Goal: Task Accomplishment & Management: Manage account settings

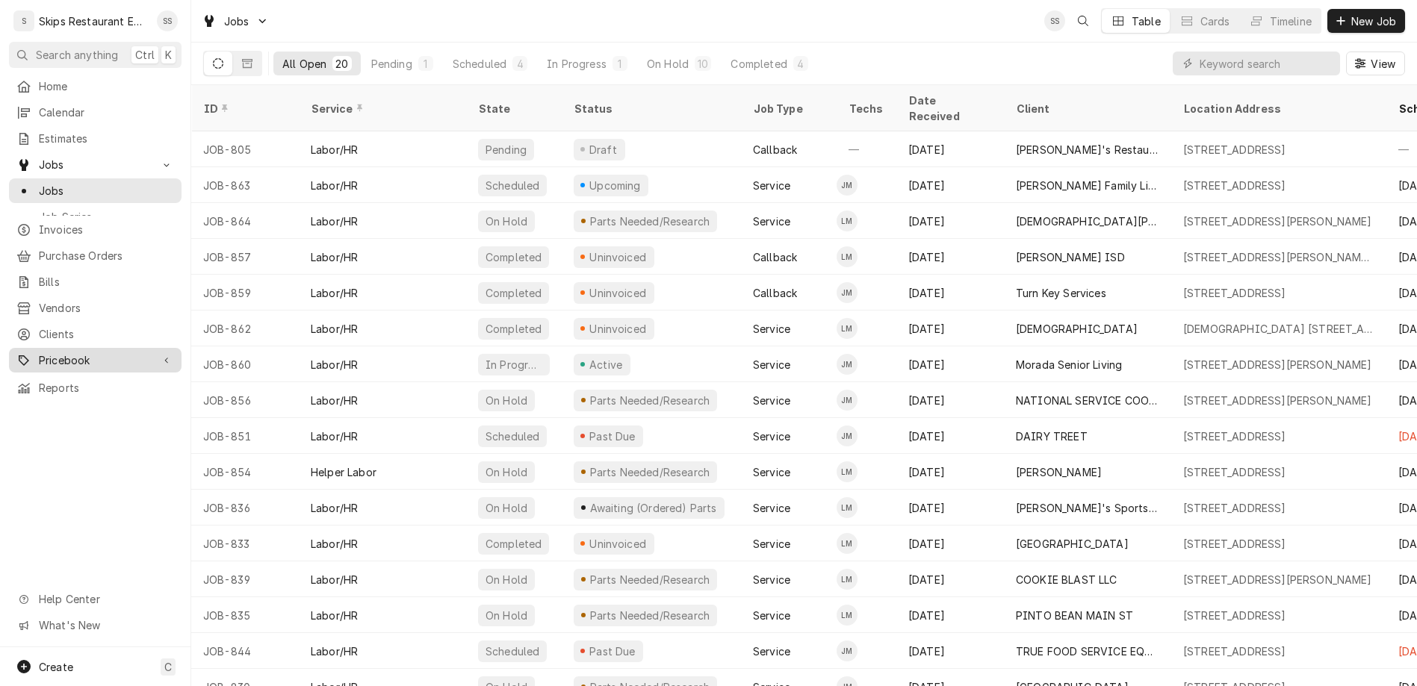
click at [72, 352] on span "Pricebook" at bounding box center [95, 360] width 113 height 16
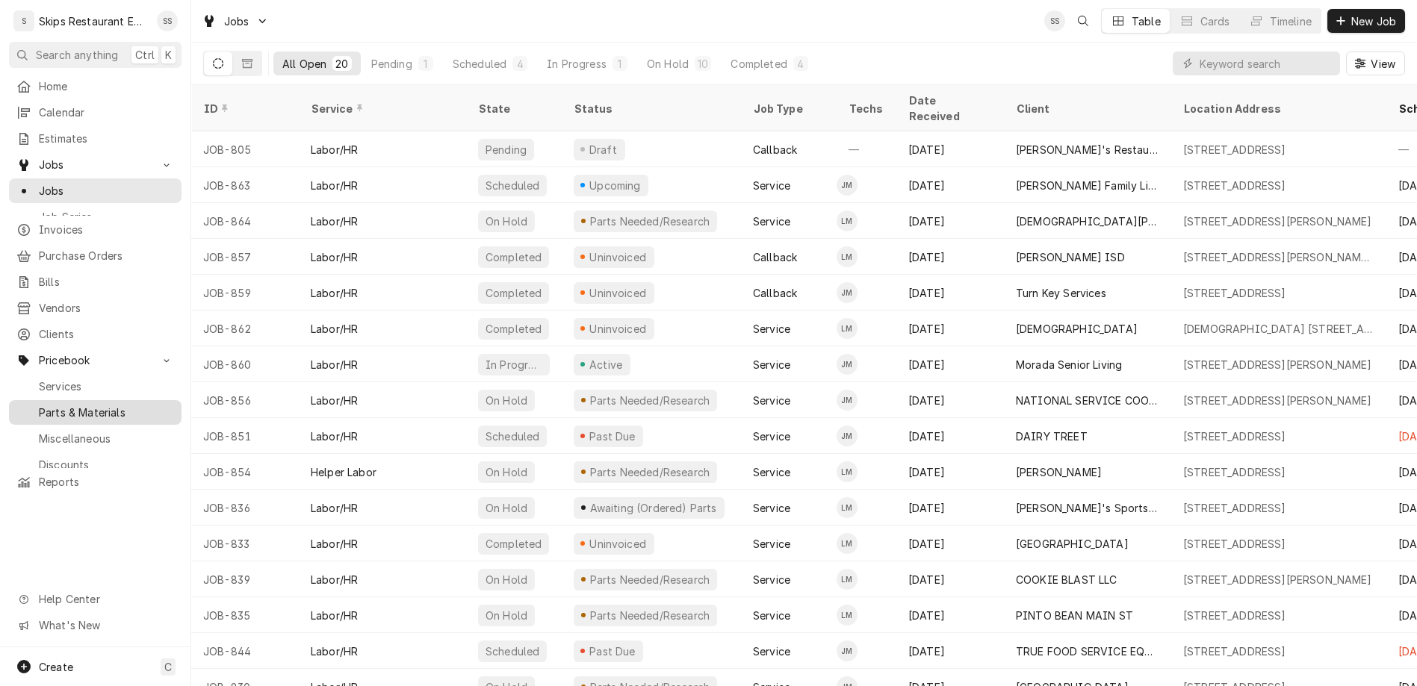
click at [54, 403] on div "Parts & Materials" at bounding box center [95, 412] width 167 height 19
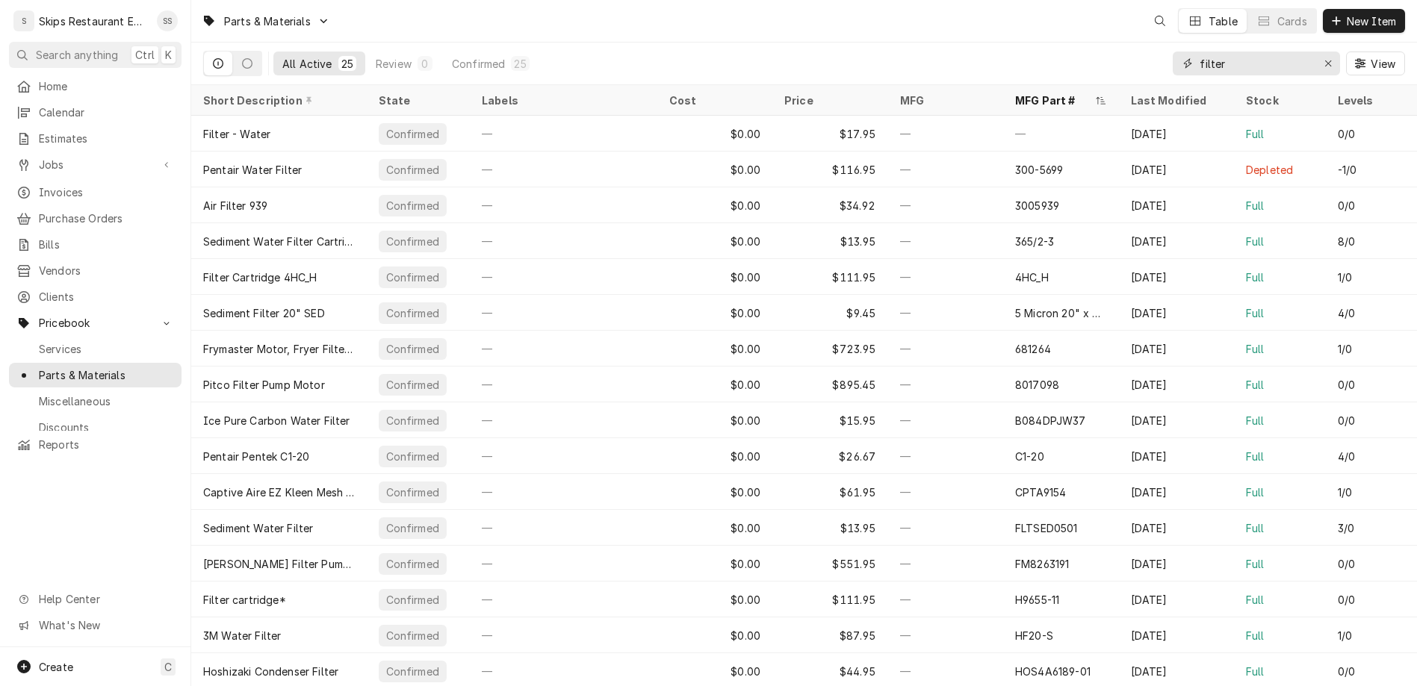
drag, startPoint x: 1279, startPoint y: 50, endPoint x: 1214, endPoint y: 51, distance: 65.0
click at [1214, 52] on input "filter" at bounding box center [1255, 64] width 112 height 24
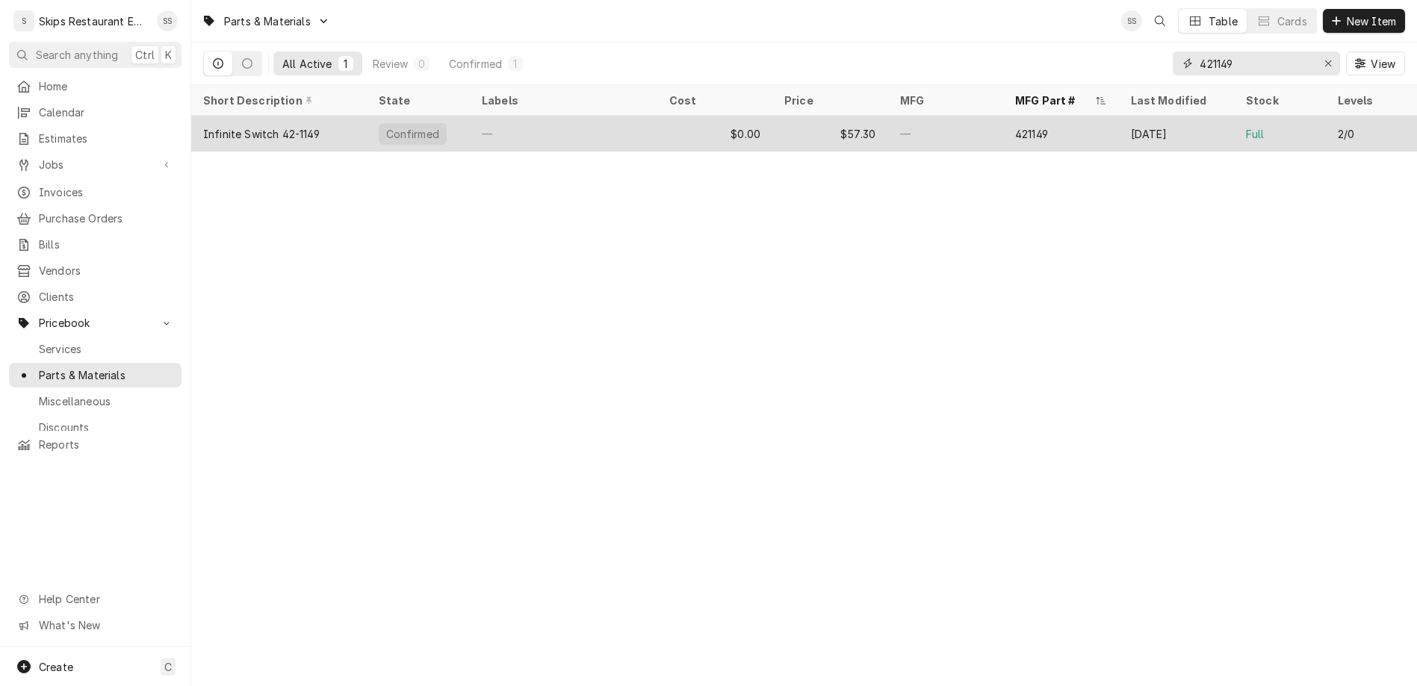
type input "421149"
click at [1015, 126] on div "421149" at bounding box center [1031, 134] width 33 height 16
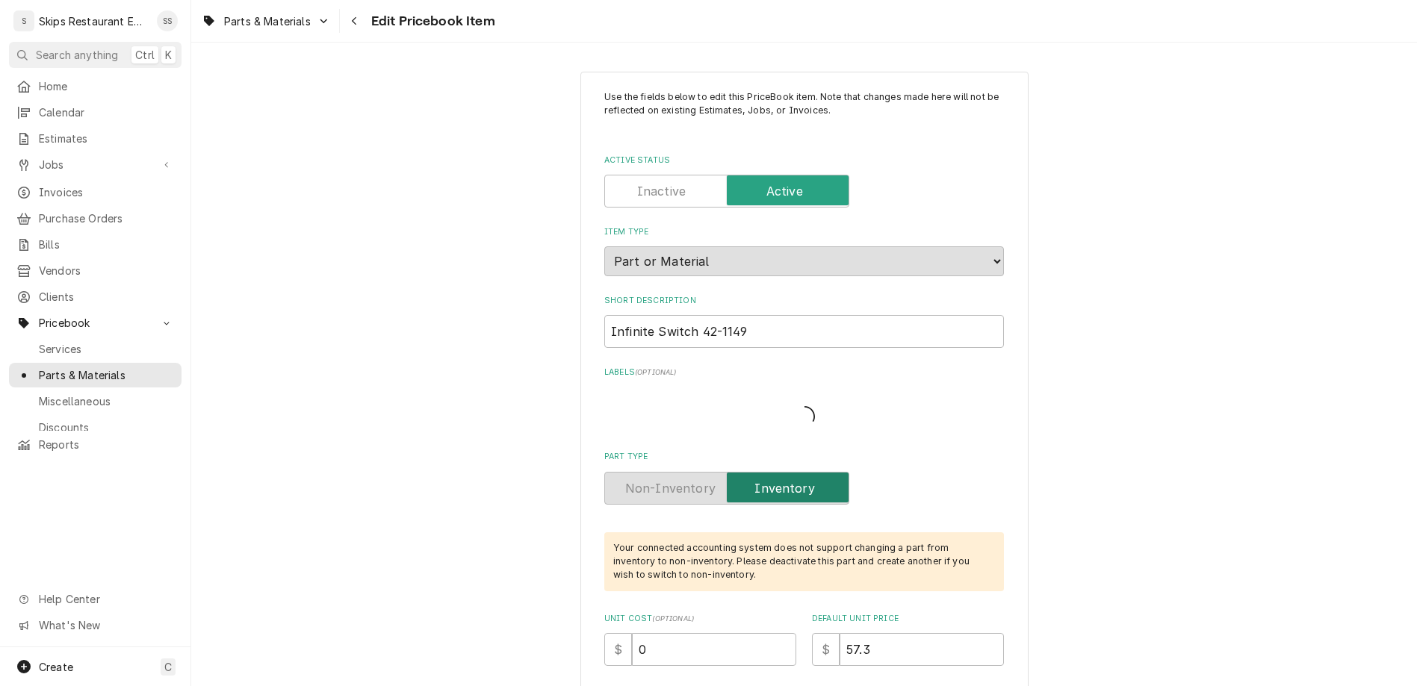
type textarea "x"
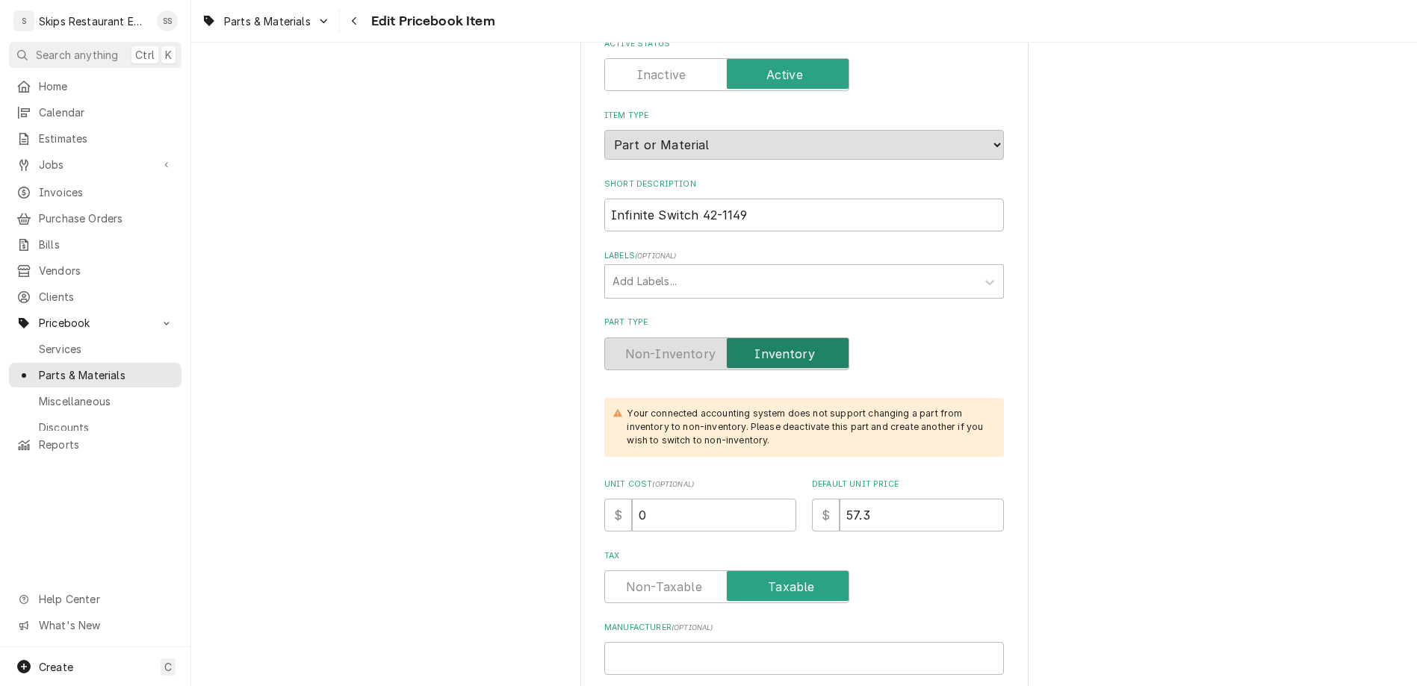
scroll to position [291, 0]
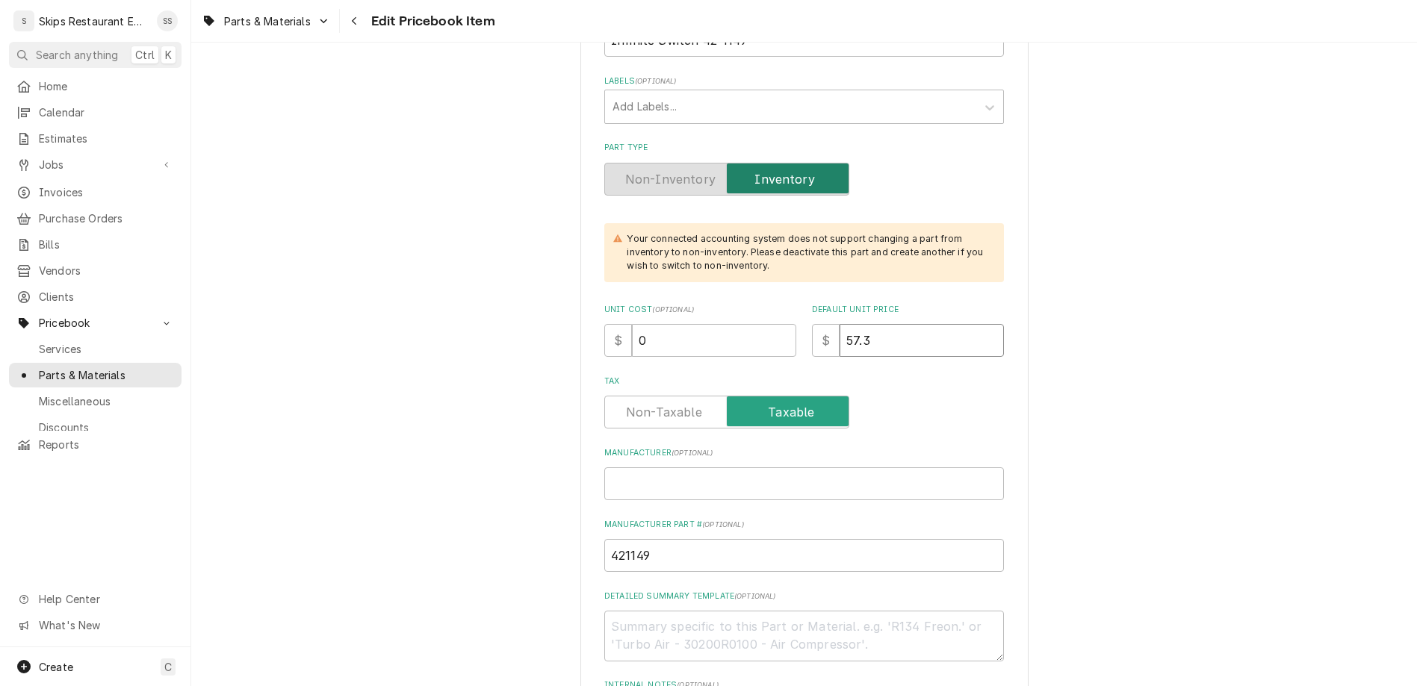
click at [839, 324] on input "57.3" at bounding box center [921, 340] width 164 height 33
drag, startPoint x: 833, startPoint y: 178, endPoint x: 788, endPoint y: 178, distance: 44.8
click at [839, 324] on input "57.3" at bounding box center [921, 340] width 164 height 33
type input "6"
type textarea "x"
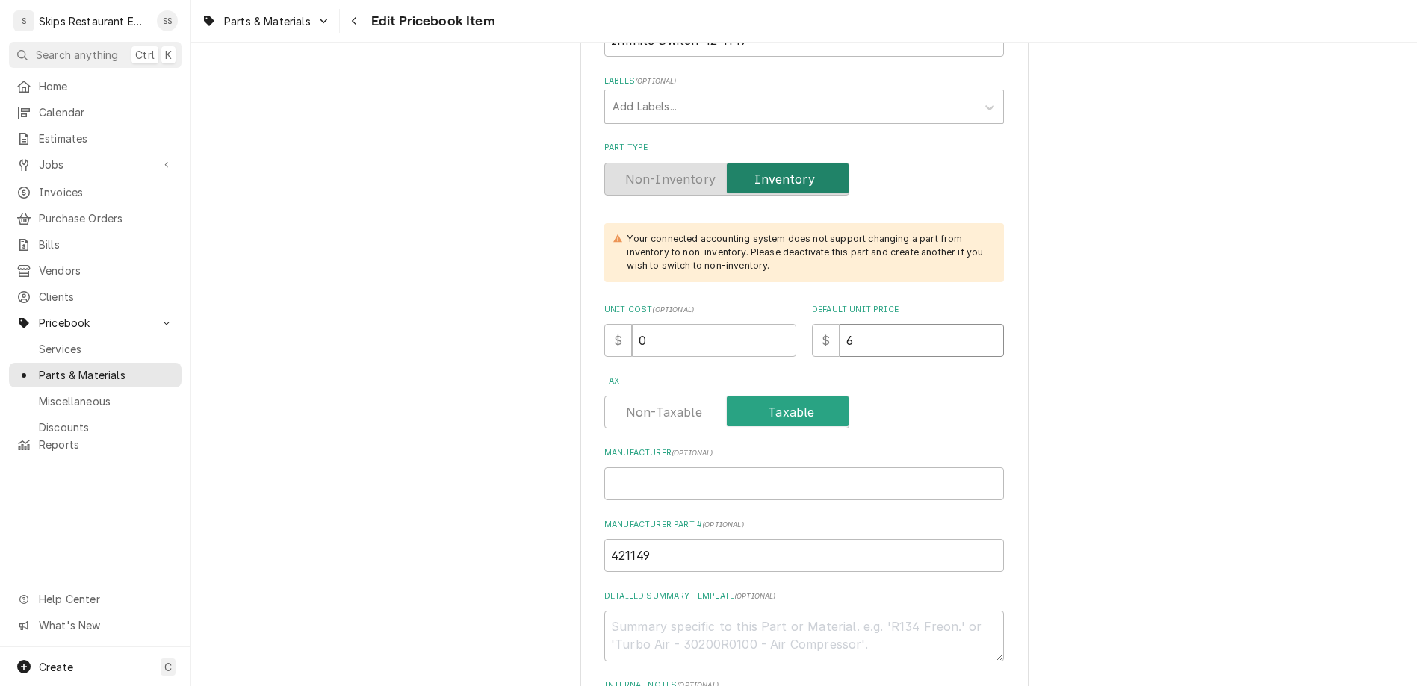
type input "68"
type textarea "x"
type input "68.9"
type textarea "x"
type input "68.95"
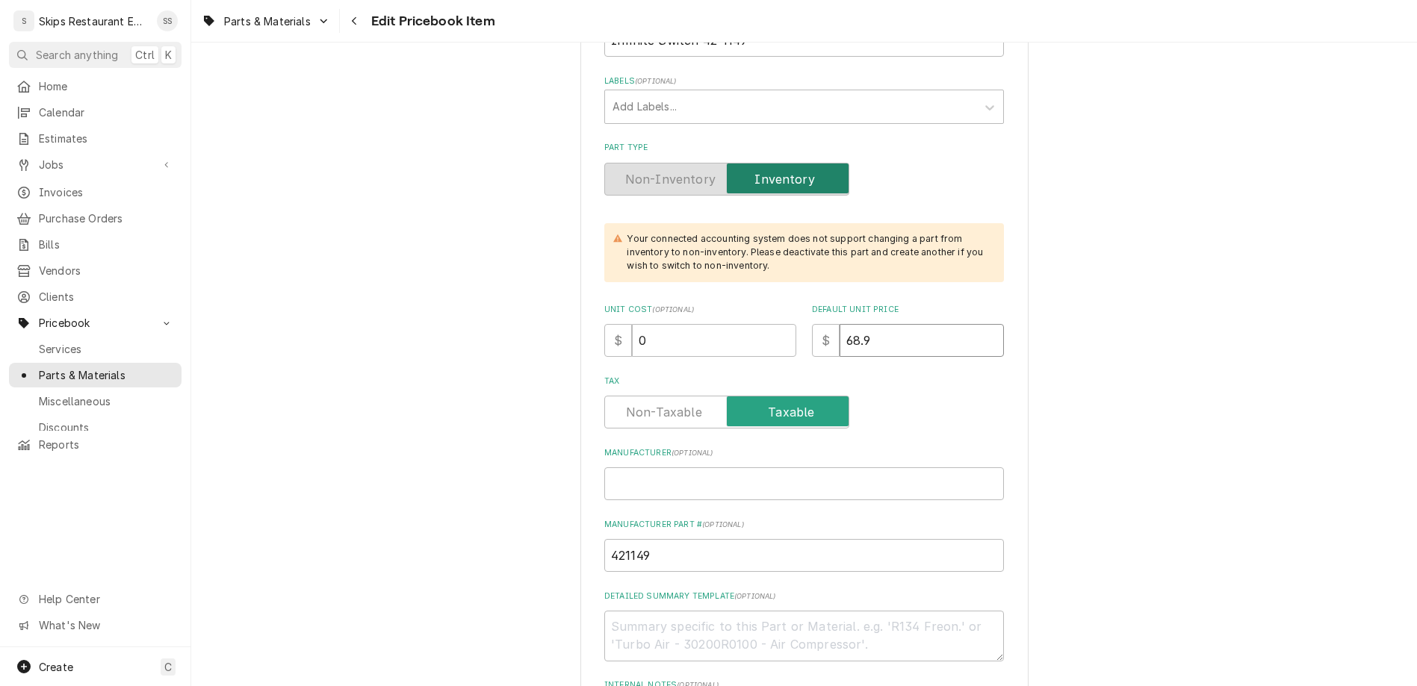
type textarea "x"
type input "68.95"
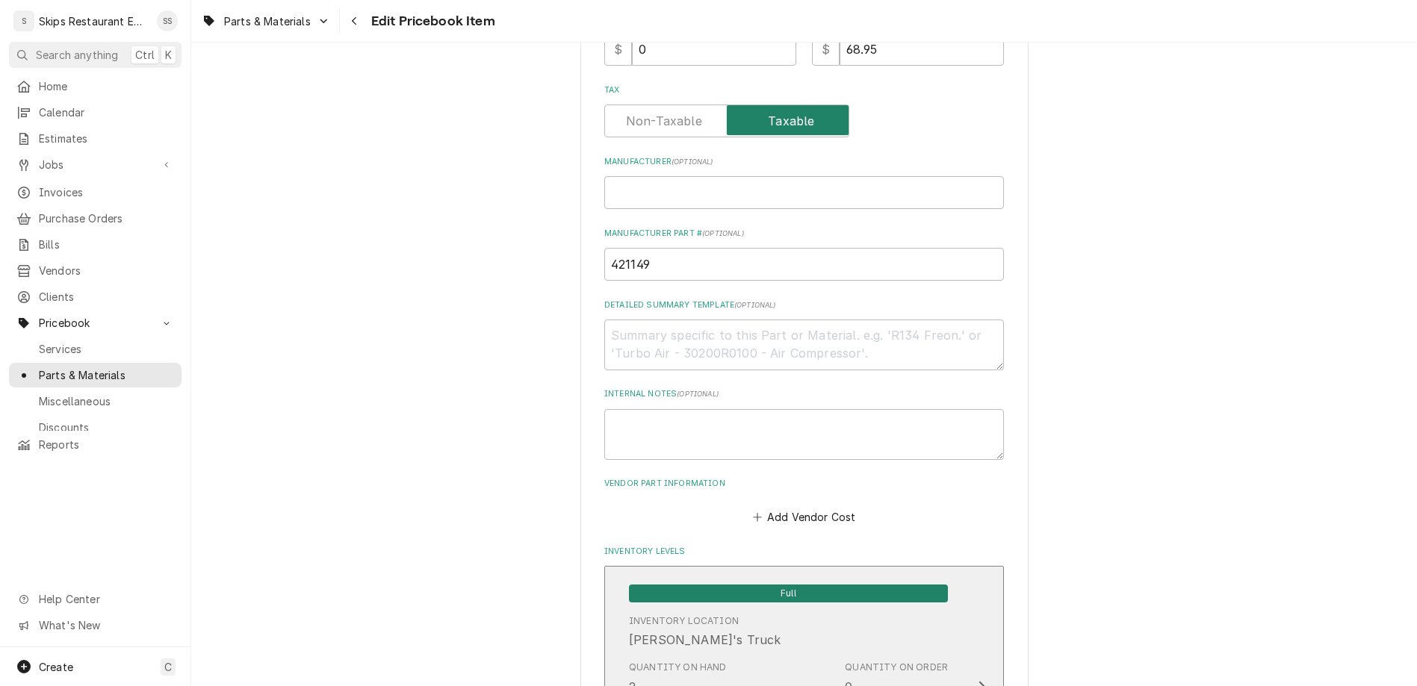
scroll to position [641, 0]
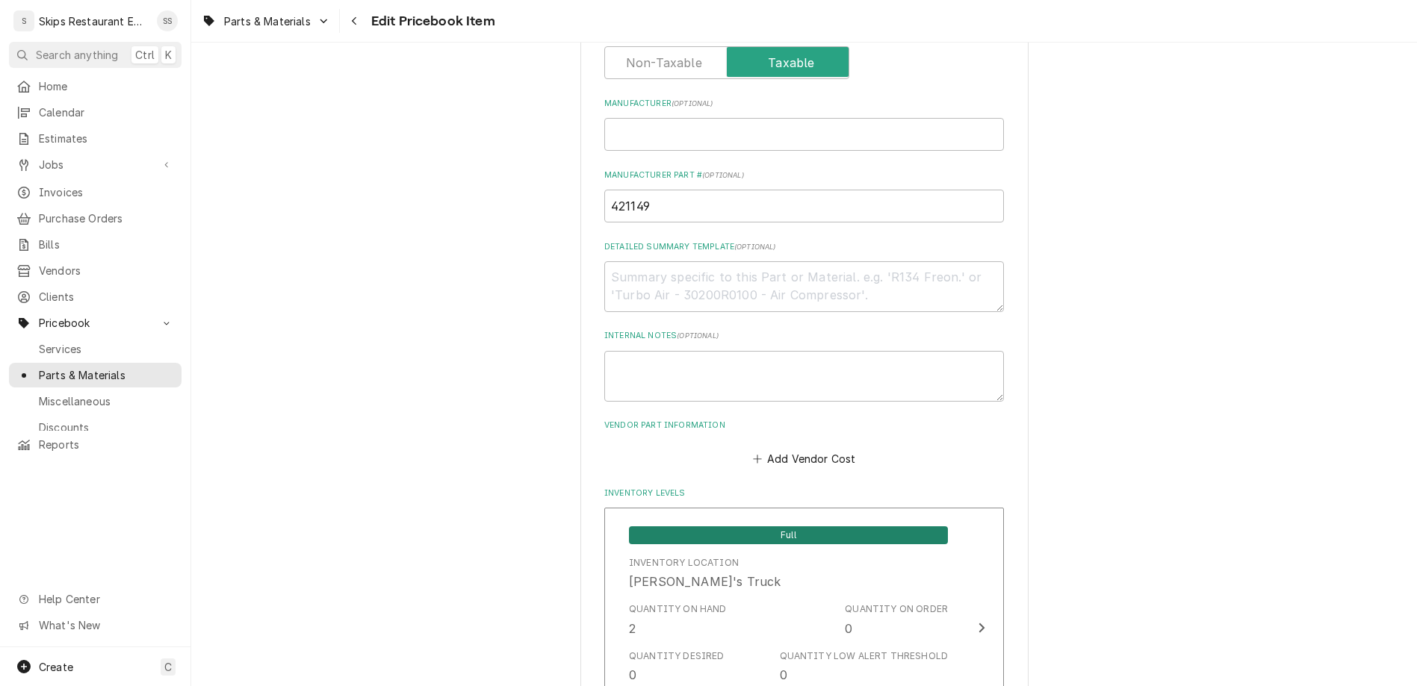
drag, startPoint x: 685, startPoint y: 514, endPoint x: 656, endPoint y: 514, distance: 29.1
type input "1"
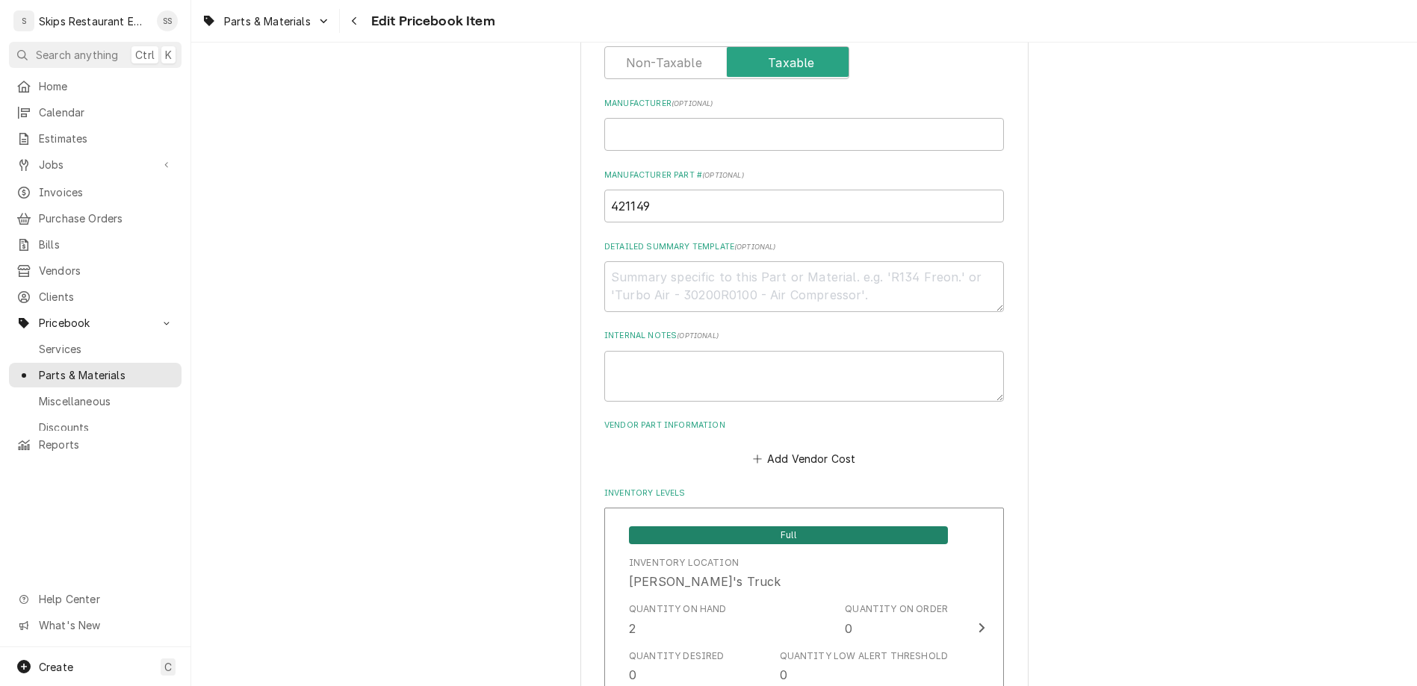
type textarea "x"
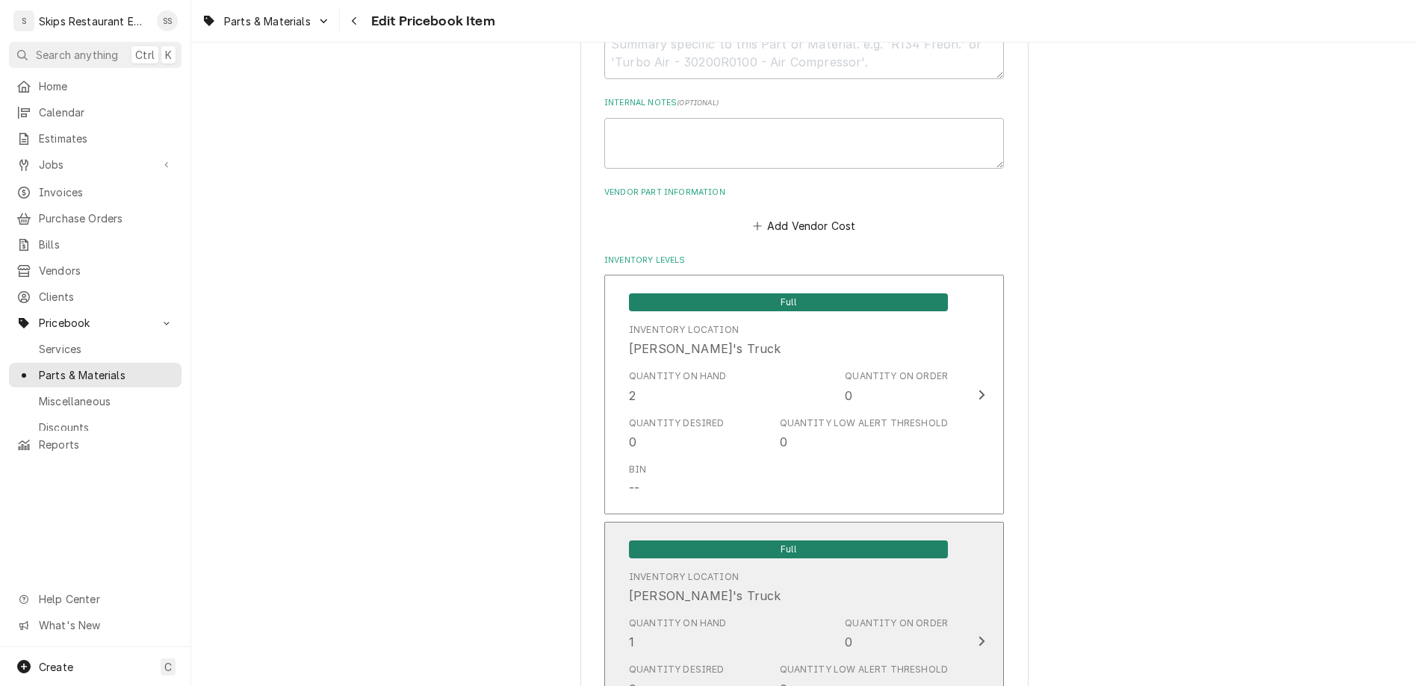
click at [718, 533] on div "Full" at bounding box center [788, 548] width 319 height 31
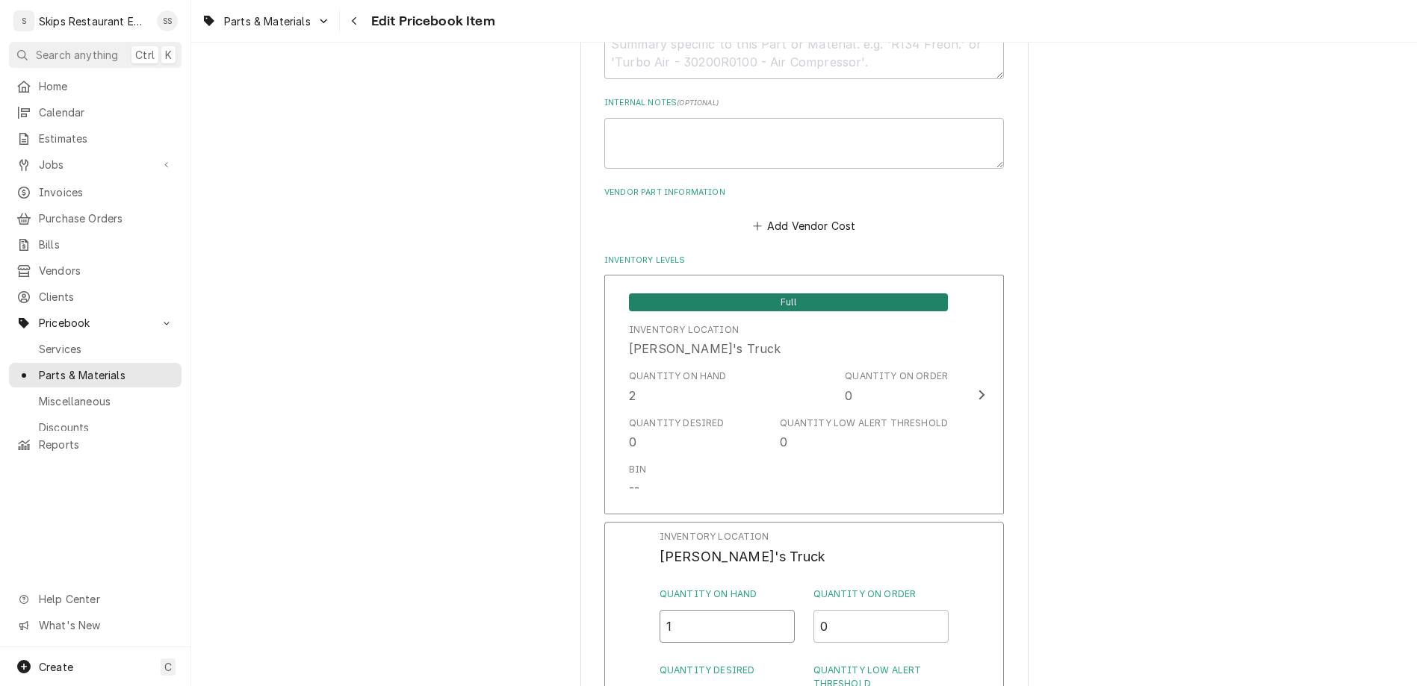
drag, startPoint x: 681, startPoint y: 277, endPoint x: 647, endPoint y: 275, distance: 34.4
click at [659, 610] on input "1" at bounding box center [727, 626] width 136 height 33
type input "2"
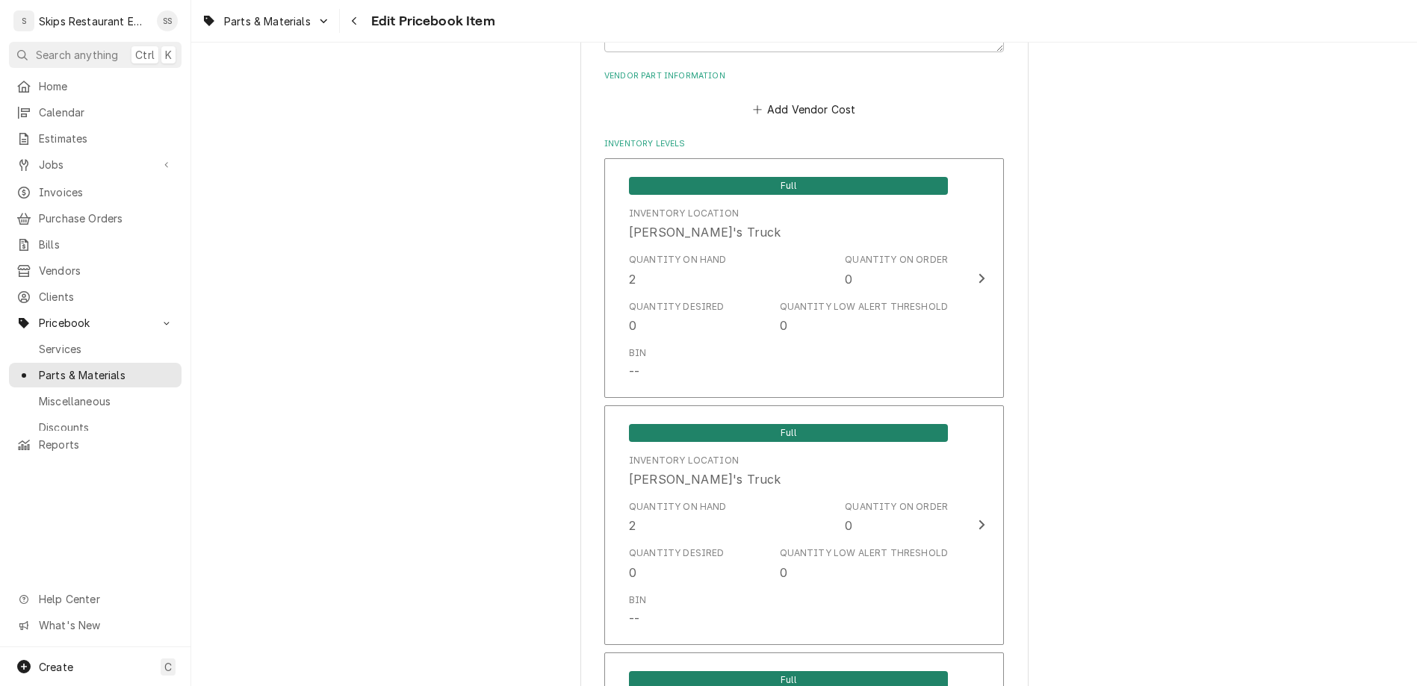
scroll to position [1001, 0]
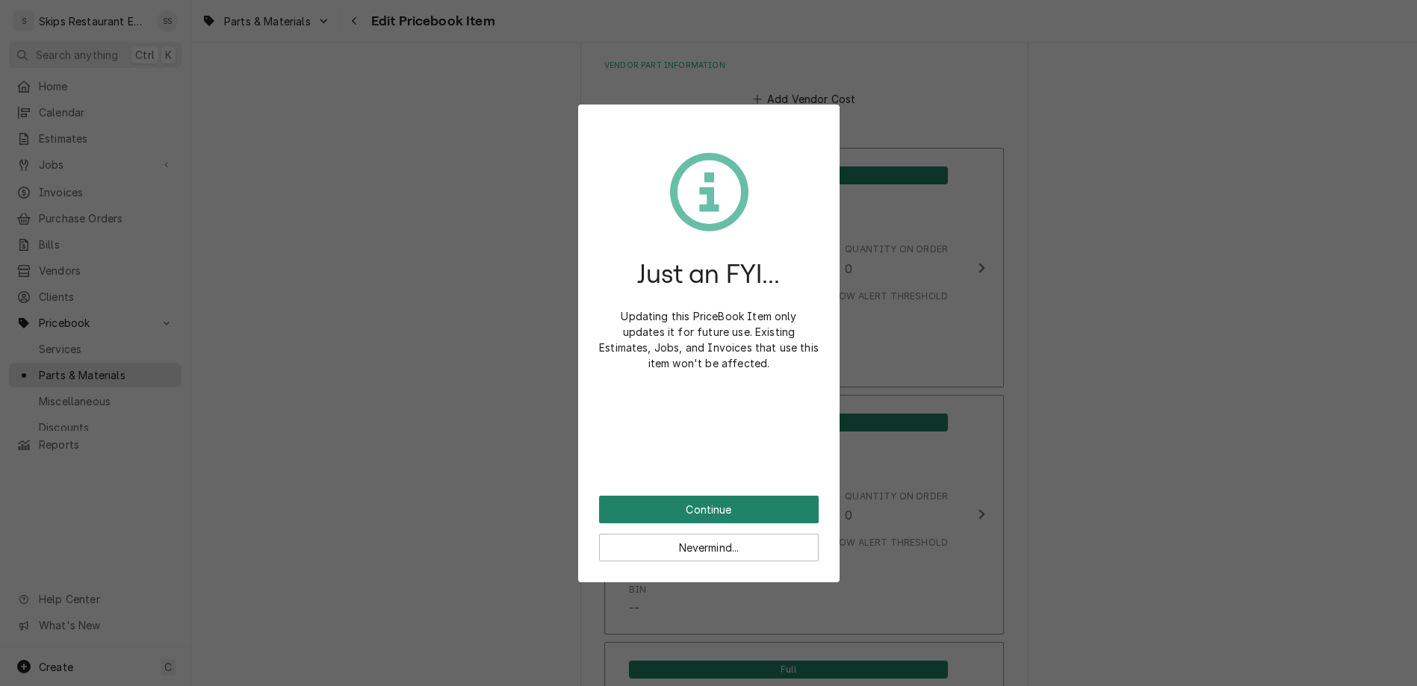
click at [695, 496] on button "Continue" at bounding box center [709, 510] width 220 height 28
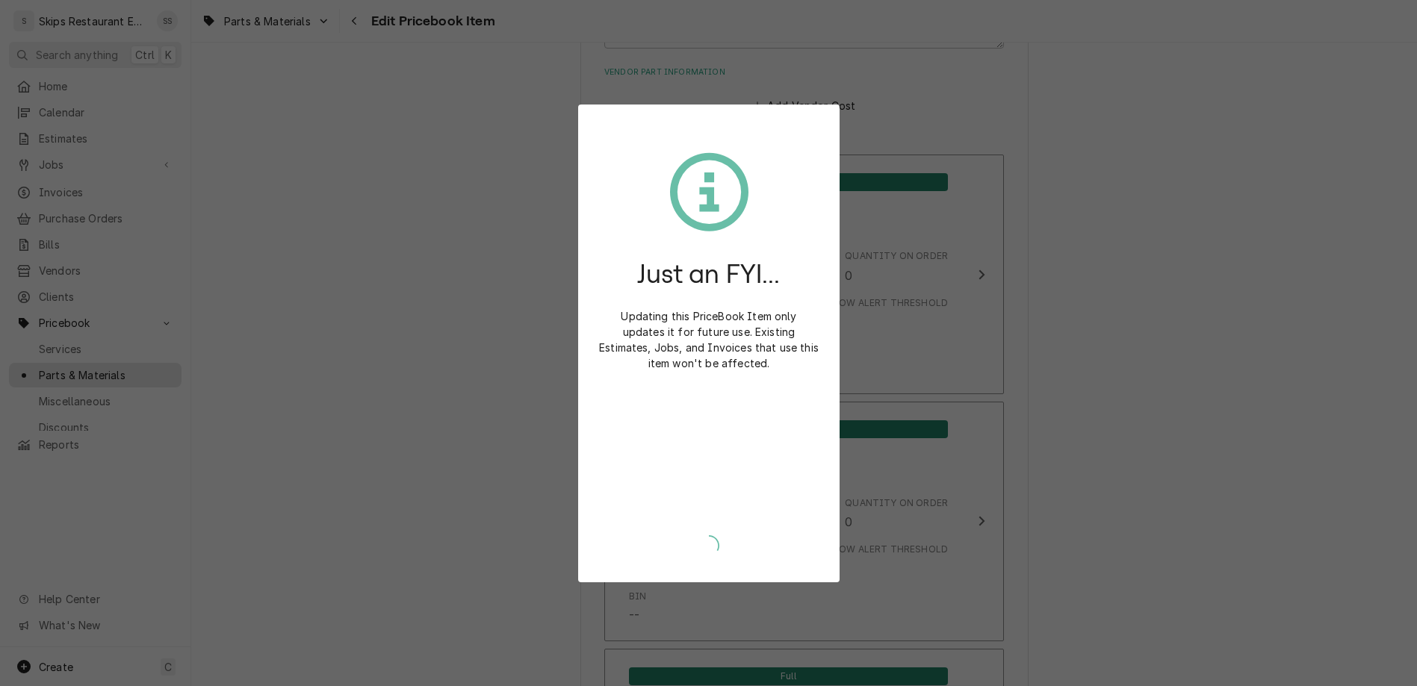
type textarea "x"
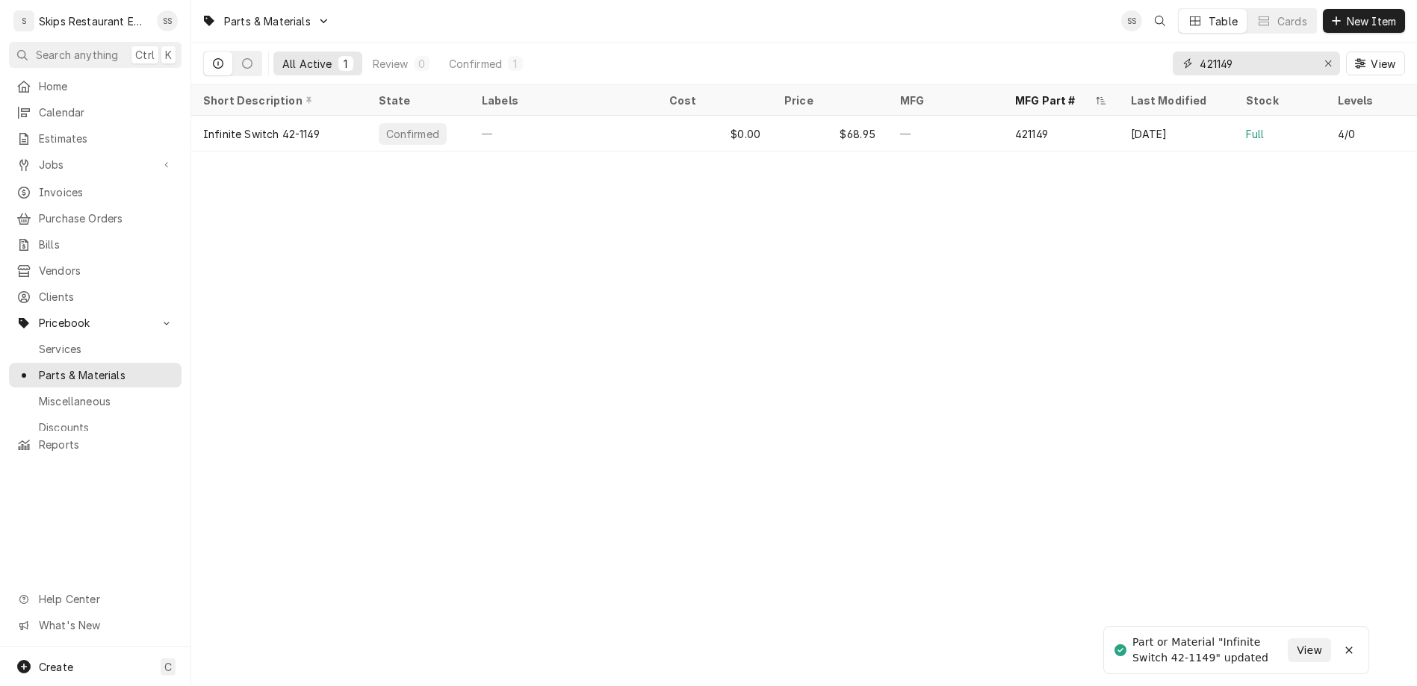
drag, startPoint x: 1293, startPoint y: 48, endPoint x: 1232, endPoint y: 50, distance: 61.3
click at [1232, 52] on input "421149" at bounding box center [1255, 64] width 112 height 24
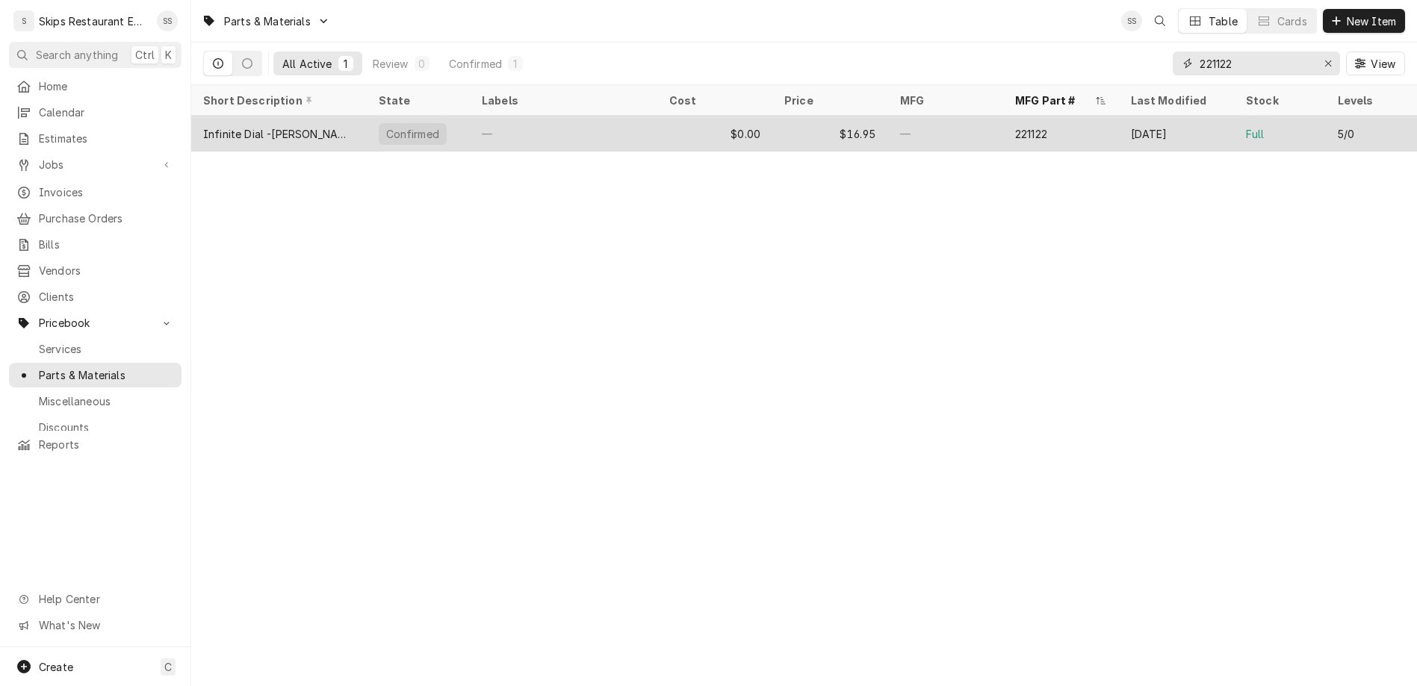
type input "221122"
click at [1015, 126] on div "221122" at bounding box center [1031, 134] width 32 height 16
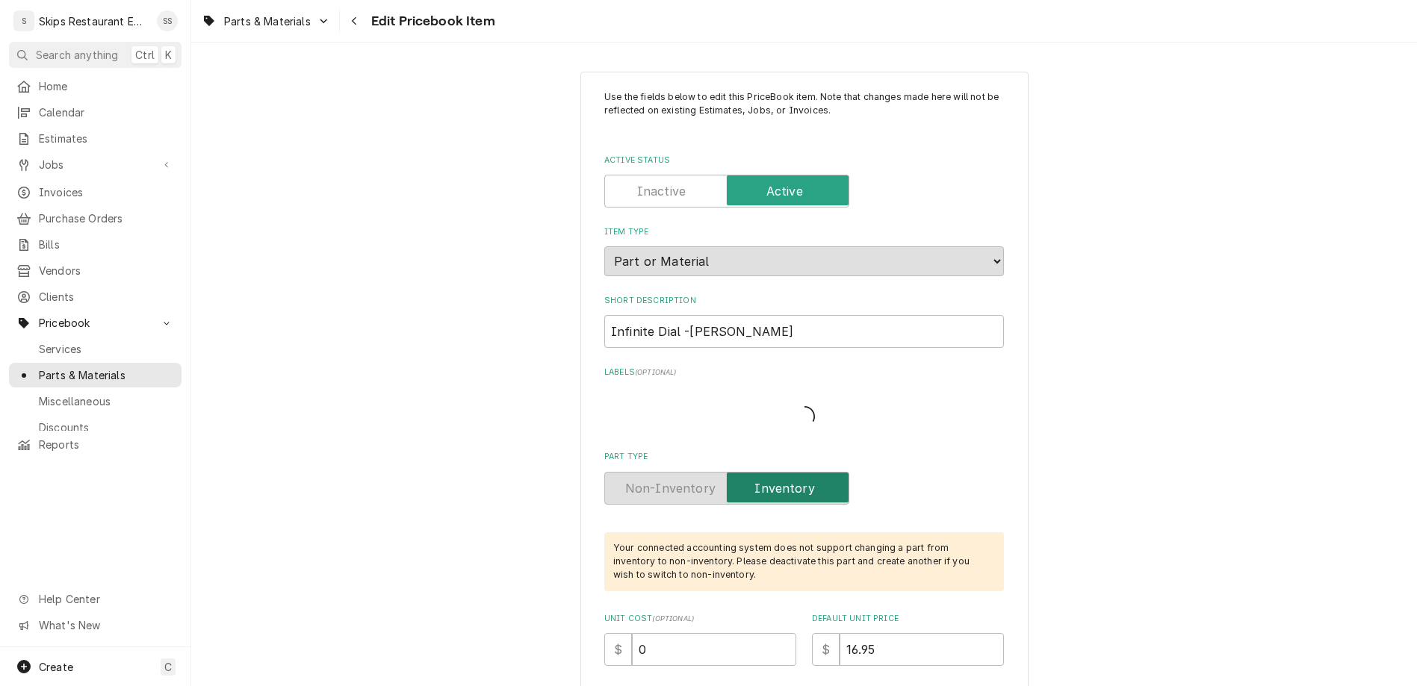
type textarea "x"
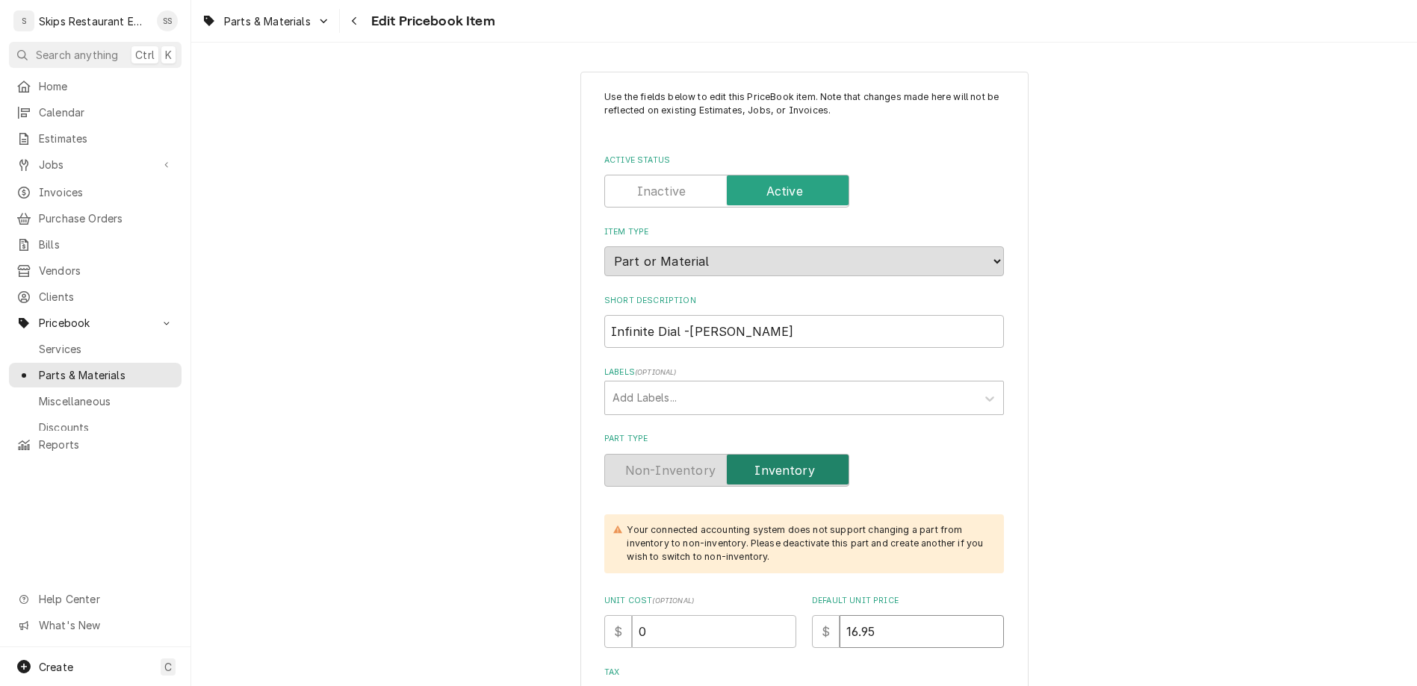
drag, startPoint x: 838, startPoint y: 476, endPoint x: 756, endPoint y: 476, distance: 82.2
click at [756, 595] on div "Unit Cost ( optional ) $ 0 Default Unit Price $ 16.95" at bounding box center [804, 621] width 400 height 53
drag, startPoint x: 849, startPoint y: 473, endPoint x: 774, endPoint y: 473, distance: 74.7
click at [839, 615] on input "16.95" at bounding box center [921, 631] width 164 height 33
type input "1"
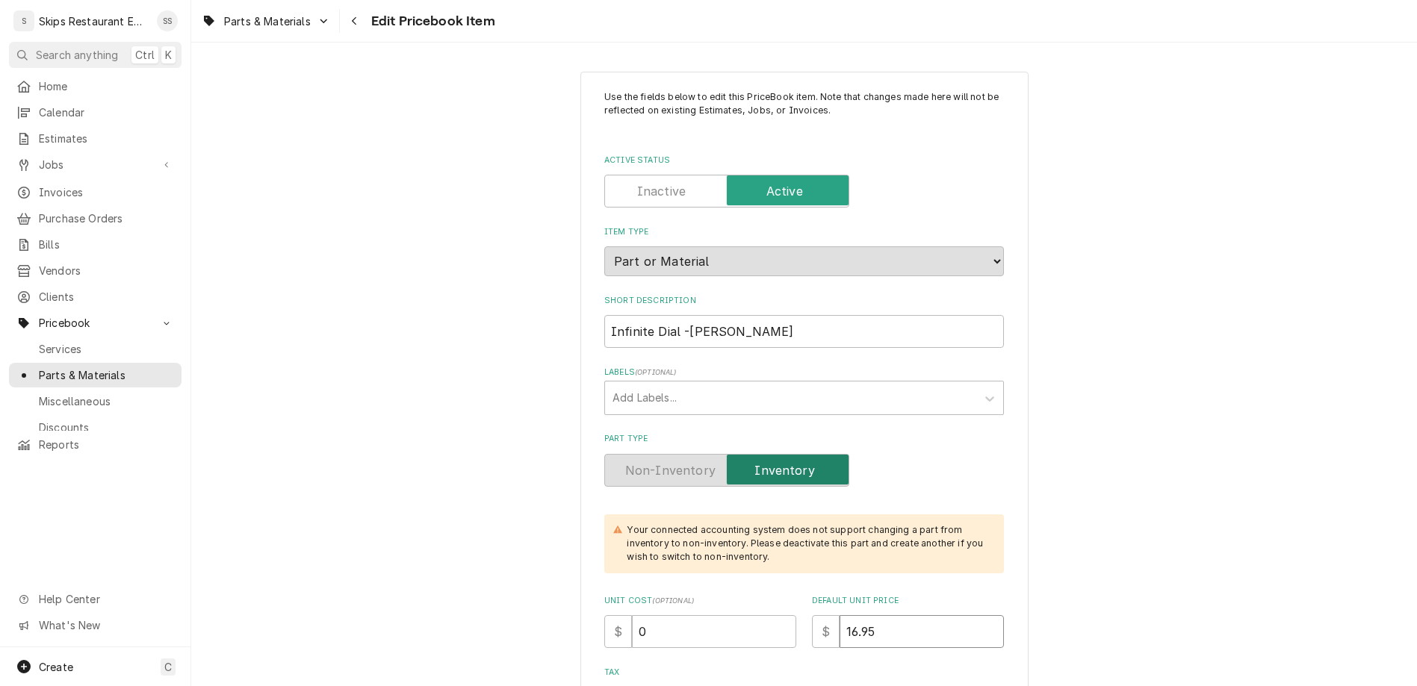
type textarea "x"
type input "18"
type textarea "x"
type input "18.9"
type textarea "x"
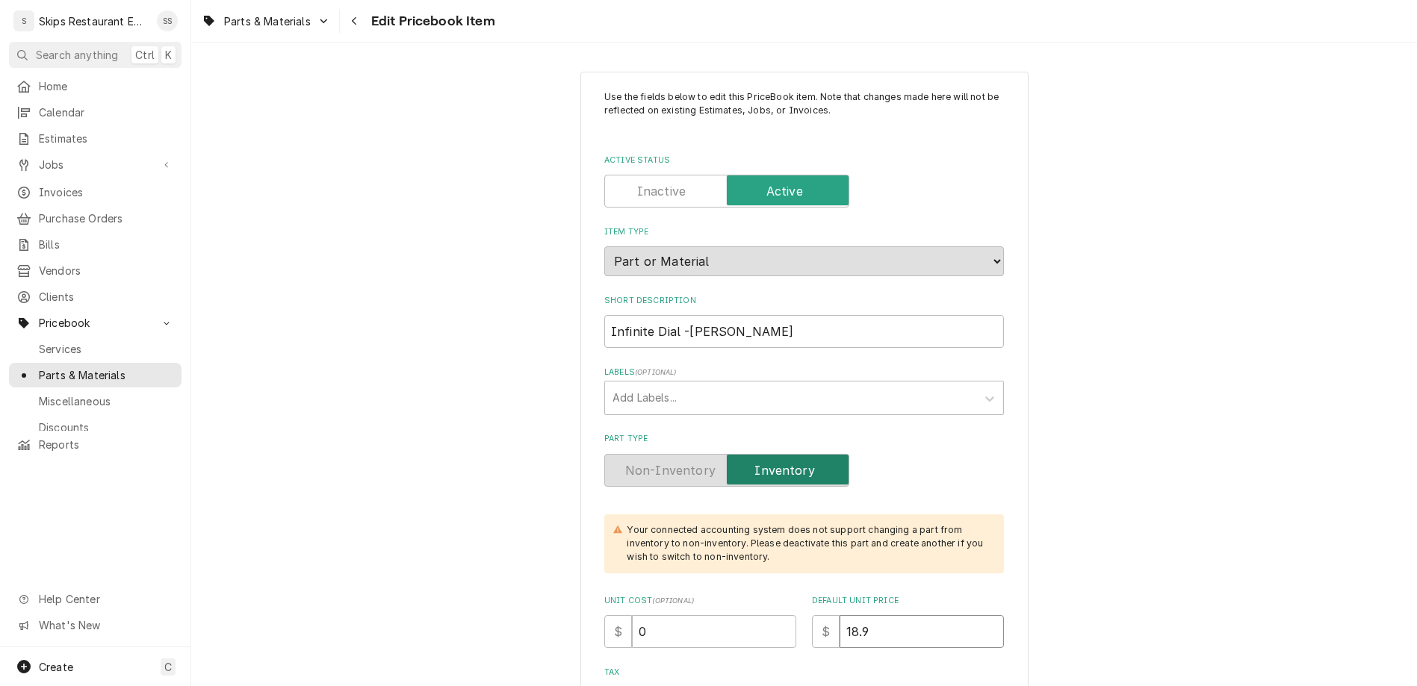
type input "18.95"
type textarea "x"
type input "18.95"
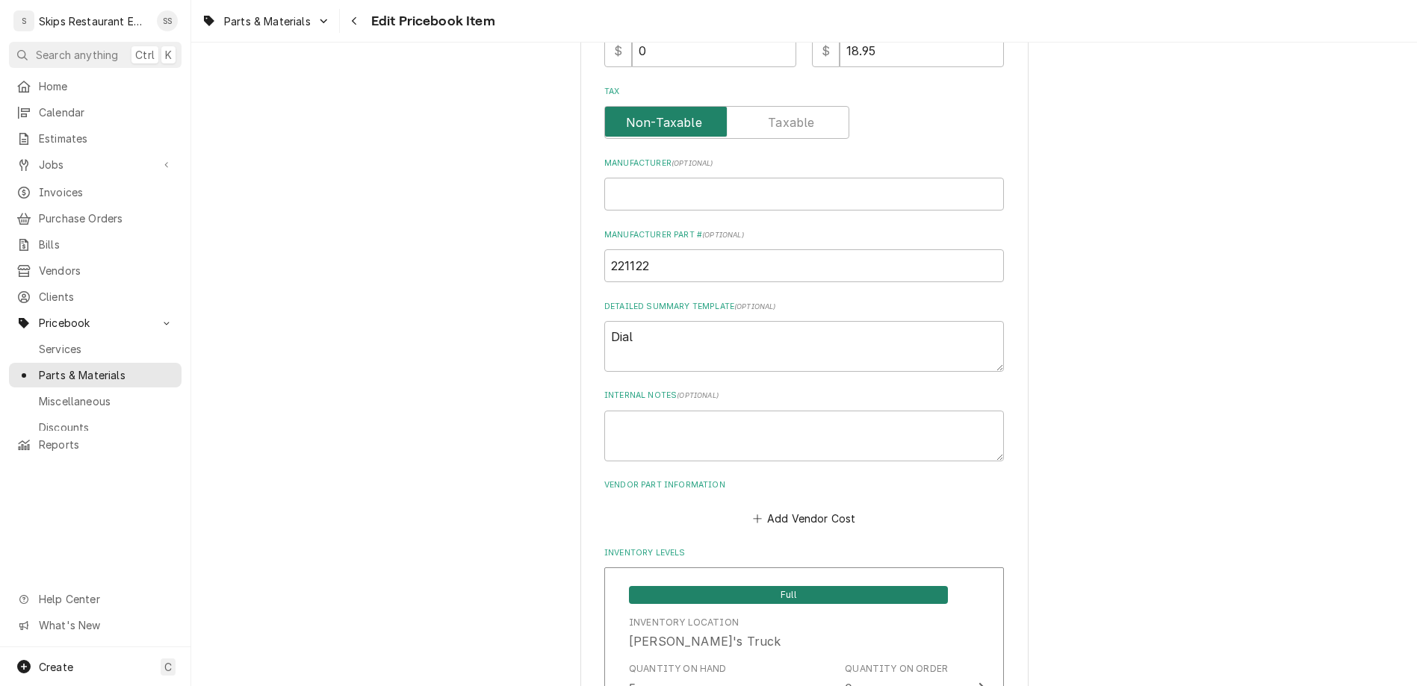
scroll to position [583, 0]
drag, startPoint x: 693, startPoint y: 573, endPoint x: 632, endPoint y: 572, distance: 61.2
type input "2"
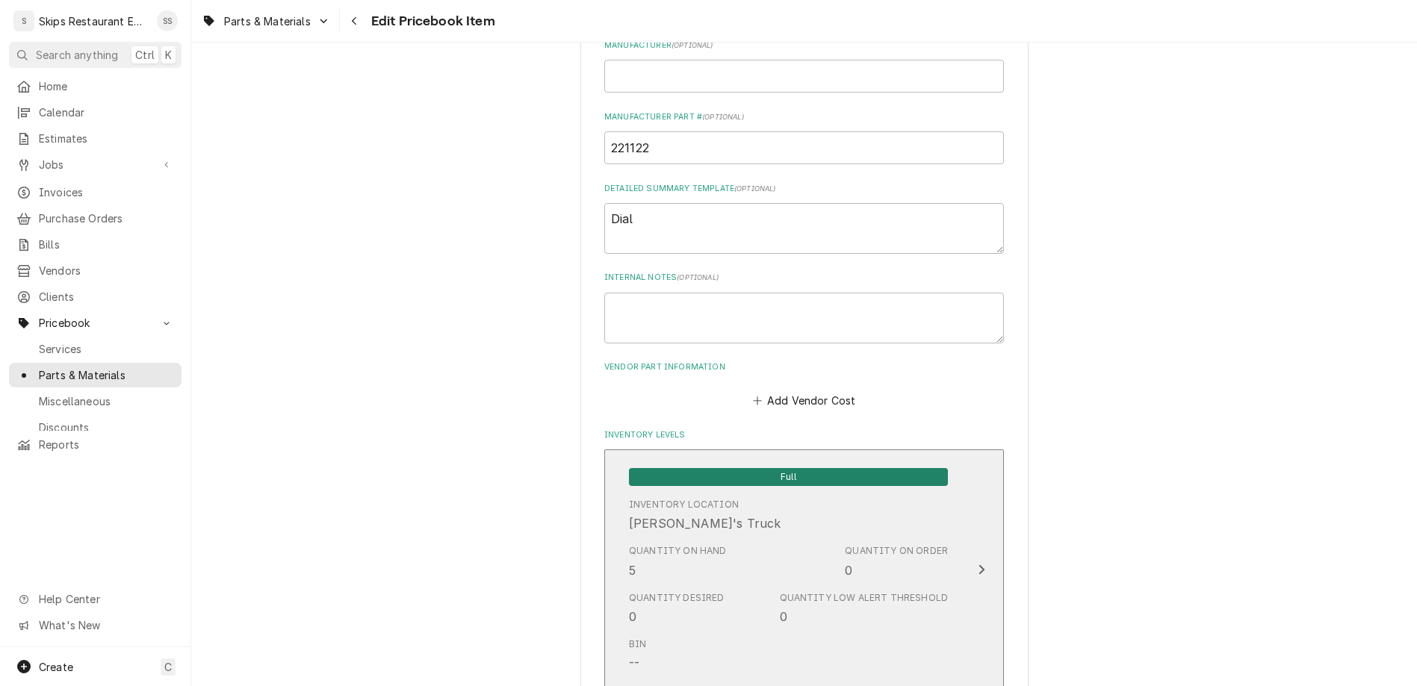
scroll to position [816, 0]
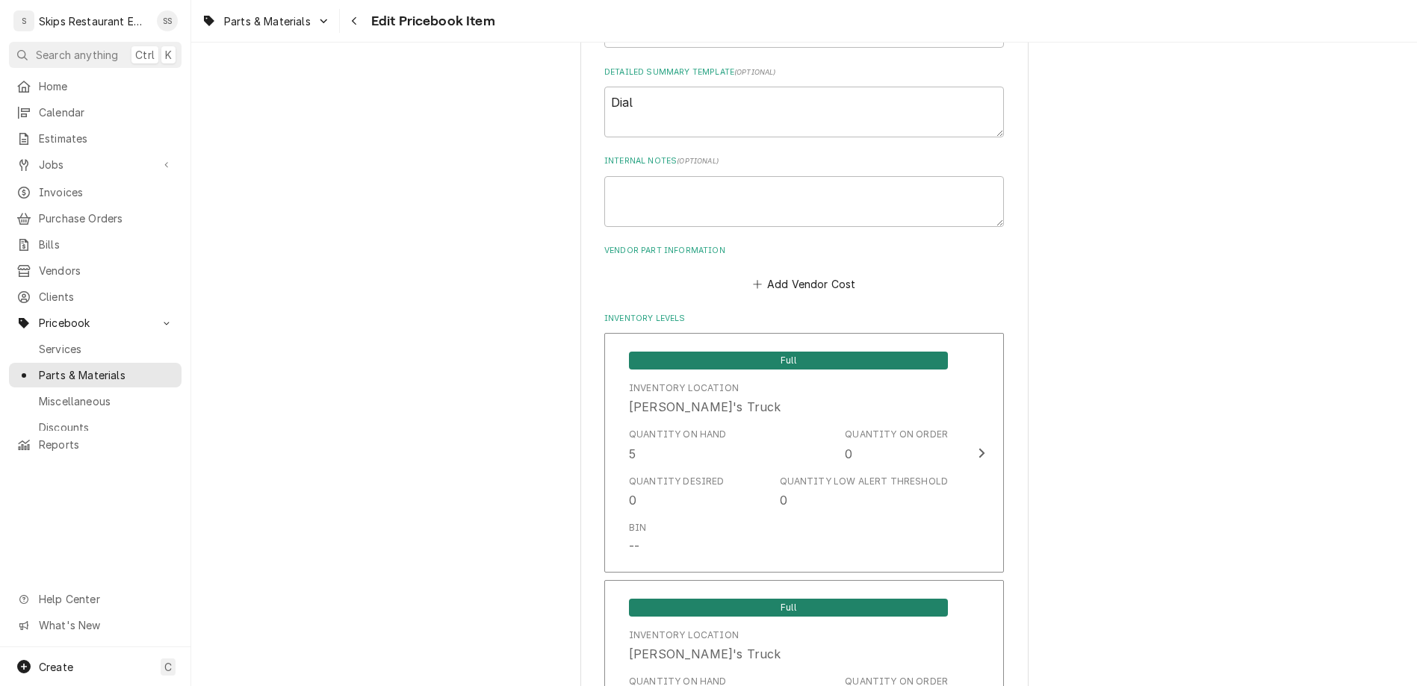
scroll to position [1001, 0]
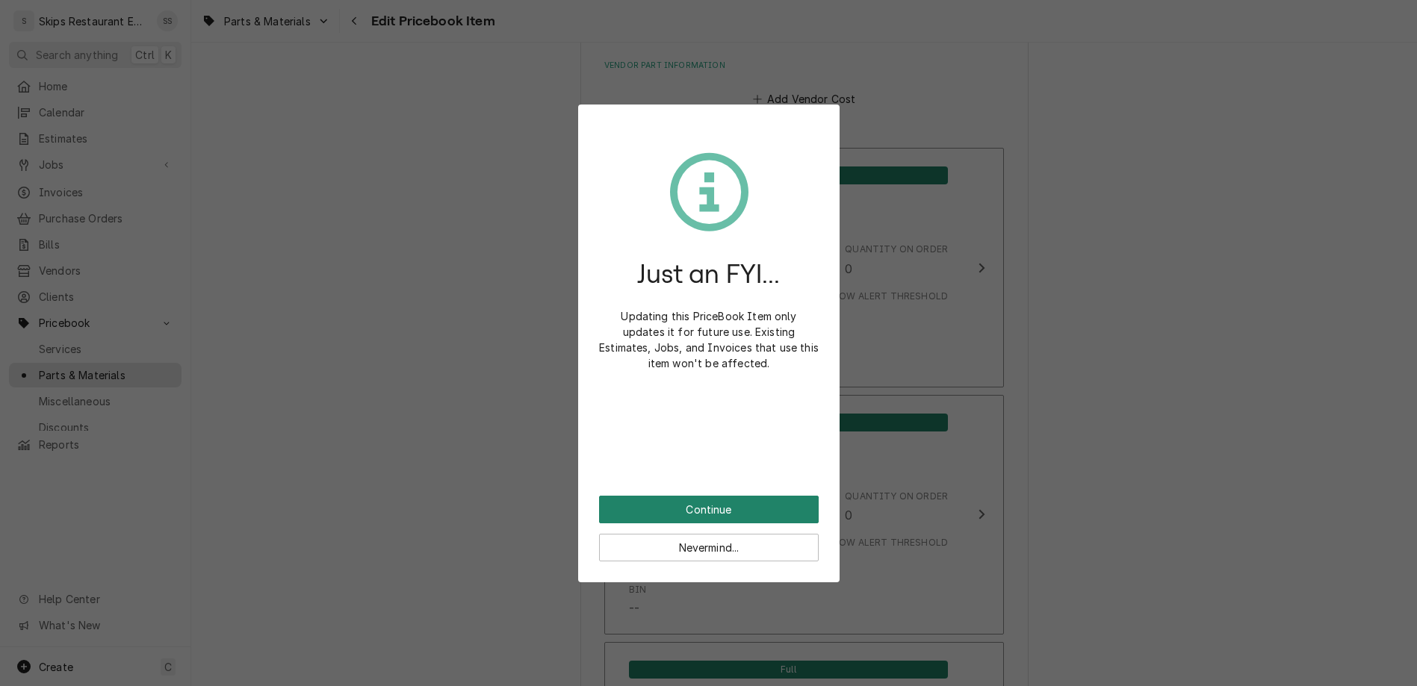
click at [706, 496] on button "Continue" at bounding box center [709, 510] width 220 height 28
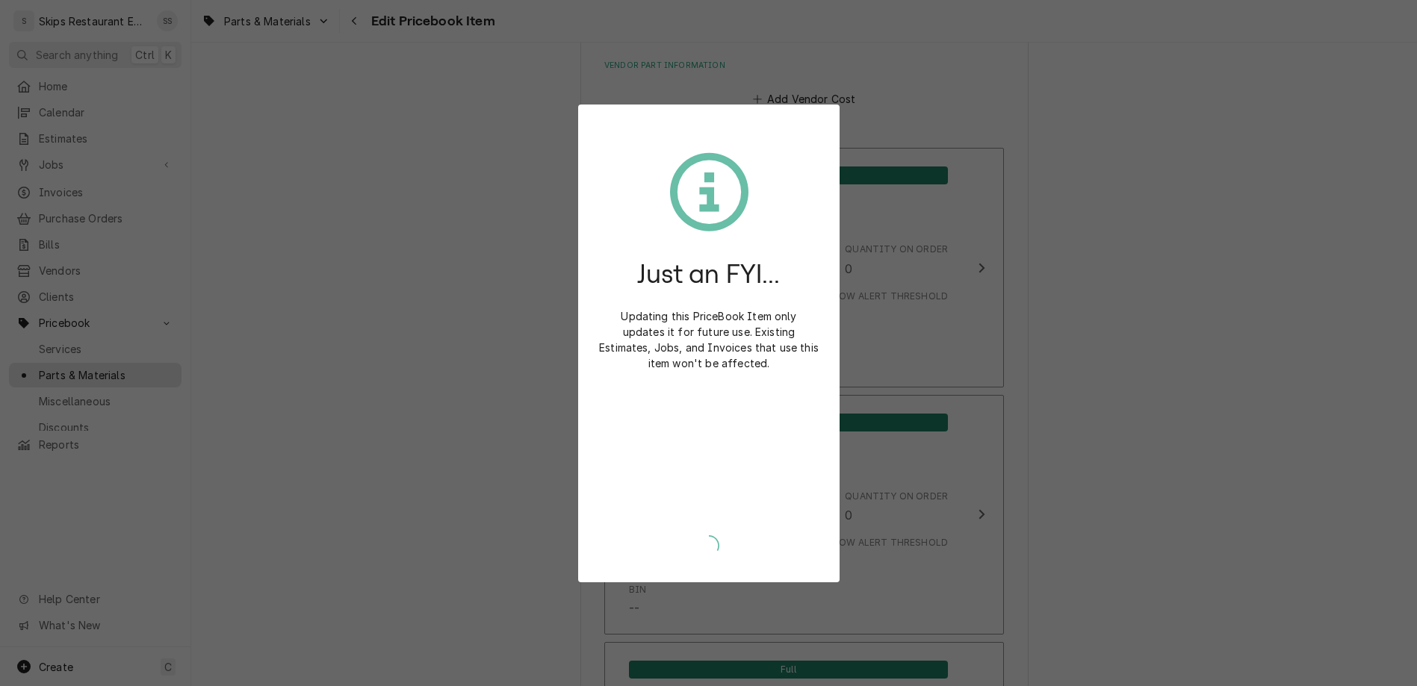
scroll to position [994, 0]
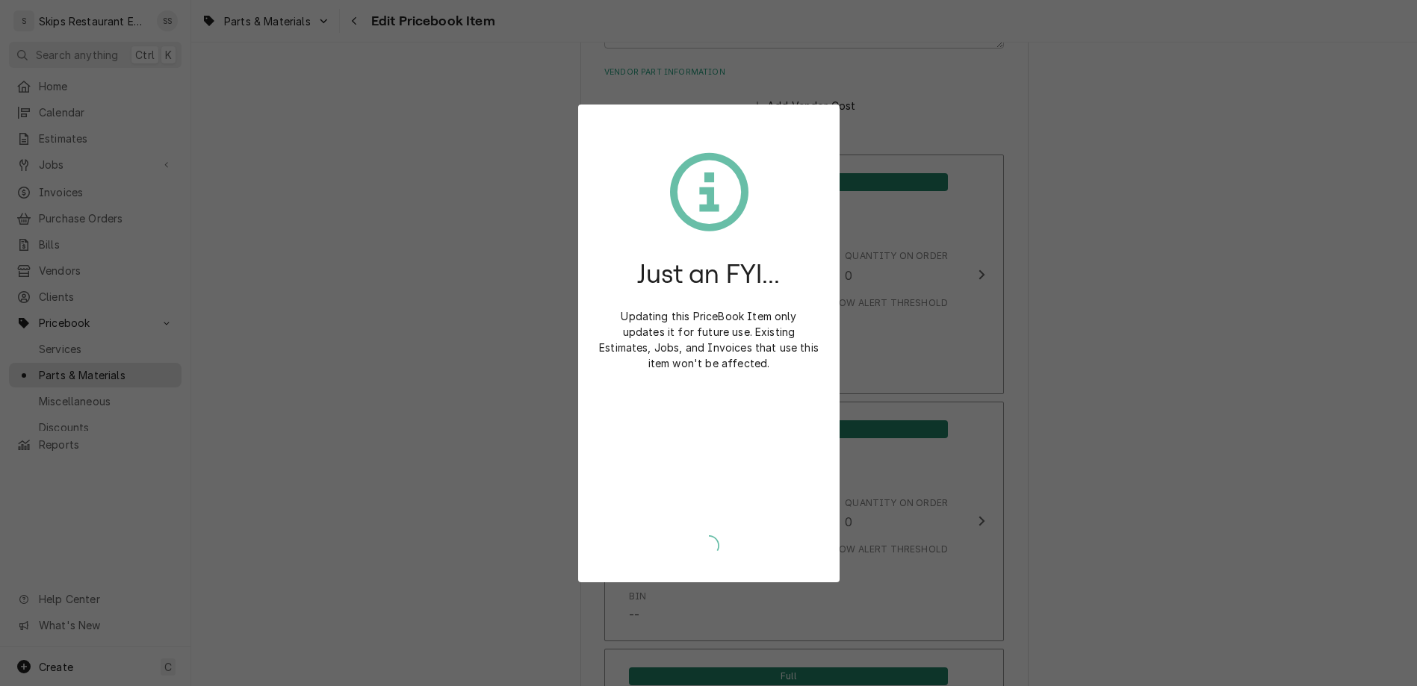
type textarea "x"
